Goal: Task Accomplishment & Management: Use online tool/utility

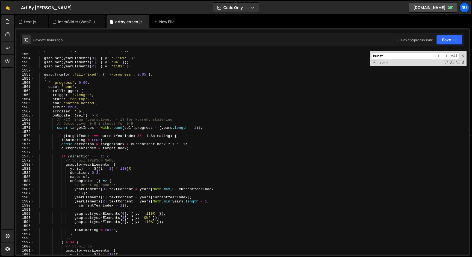
scroll to position [6037, 0]
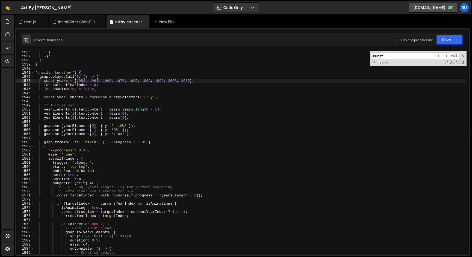
click at [98, 82] on div "} }) ; } } function kunstner ( ) { gsap . delayedCall ( 0 , ( ) => { const year…" at bounding box center [250, 156] width 432 height 212
click at [449, 36] on button "Save" at bounding box center [449, 40] width 26 height 10
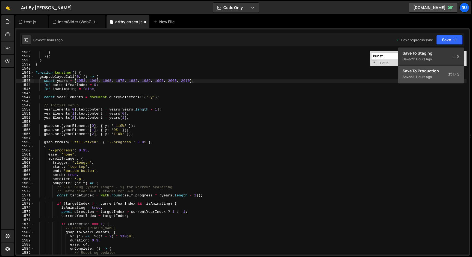
click at [434, 71] on div "Save to Production S" at bounding box center [430, 70] width 57 height 5
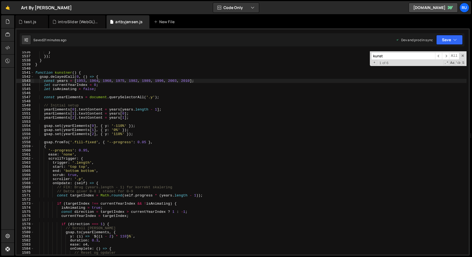
click at [108, 82] on div "} }) ; } } function kunstner ( ) { gsap . delayedCall ( 0 , ( ) => { const year…" at bounding box center [250, 156] width 432 height 212
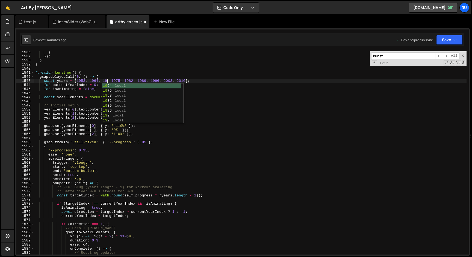
scroll to position [0, 5]
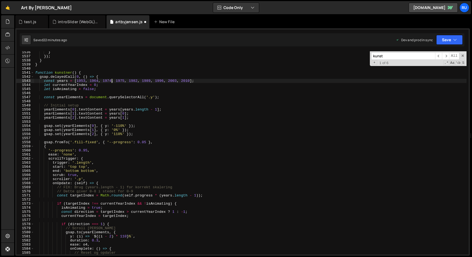
click at [111, 81] on div "} }) ; } } function kunstner ( ) { gsap . delayedCall ( 0 , ( ) => { const year…" at bounding box center [250, 156] width 432 height 212
click at [124, 81] on div "} }) ; } } function kunstner ( ) { gsap . delayedCall ( 0 , ( ) => { const year…" at bounding box center [250, 156] width 432 height 212
click at [111, 81] on div "} }) ; } } function kunstner ( ) { gsap . delayedCall ( 0 , ( ) => { const year…" at bounding box center [250, 156] width 432 height 212
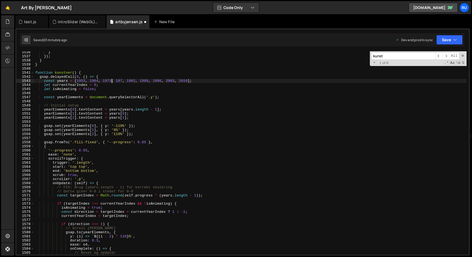
click at [122, 82] on div "} }) ; } } function kunstner ( ) { gsap . delayedCall ( 0 , ( ) => { const year…" at bounding box center [250, 156] width 432 height 212
click at [138, 80] on div "} }) ; } } function kunstner ( ) { gsap . delayedCall ( 0 , ( ) => { const year…" at bounding box center [250, 156] width 432 height 212
click at [185, 80] on div "} }) ; } } function kunstner ( ) { gsap . delayedCall ( 0 , ( ) => { const year…" at bounding box center [250, 156] width 432 height 212
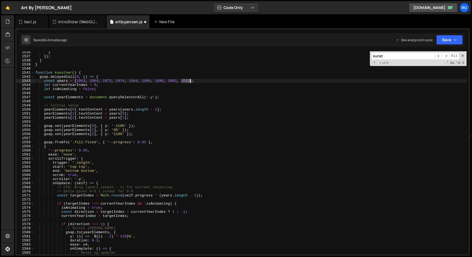
click at [185, 80] on div "} }) ; } } function kunstner ( ) { gsap . delayedCall ( 0 , ( ) => { const year…" at bounding box center [250, 156] width 432 height 212
paste textarea "2010"
click at [201, 81] on div "} }) ; } } function kunstner ( ) { gsap . delayedCall ( 0 , ( ) => { const year…" at bounding box center [250, 156] width 432 height 212
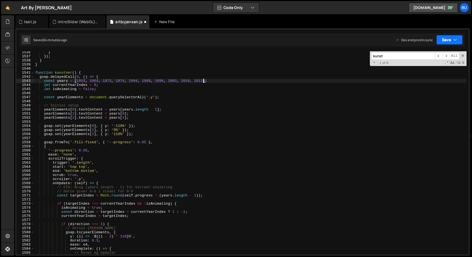
type textarea "const years = [1953, 1964, 1973, 1974, 1994, 1989, 1996, 2003, 2010, 2012];"
click at [446, 40] on button "Save" at bounding box center [449, 40] width 26 height 10
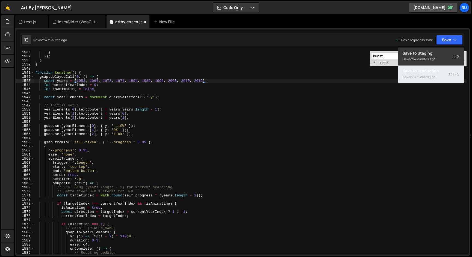
click at [442, 72] on div "Save to Production S" at bounding box center [430, 70] width 57 height 5
